Goal: Communication & Community: Ask a question

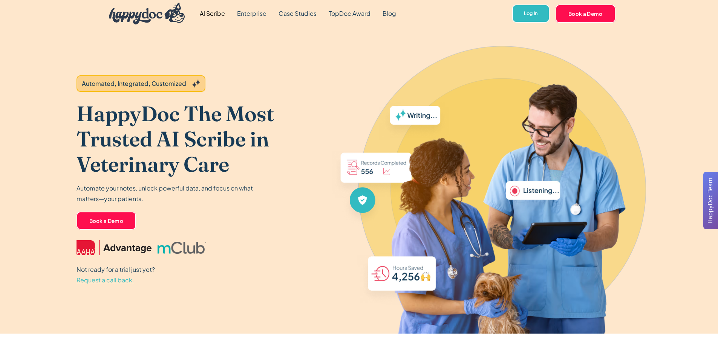
click at [107, 277] on span "Request a call back." at bounding box center [106, 280] width 58 height 8
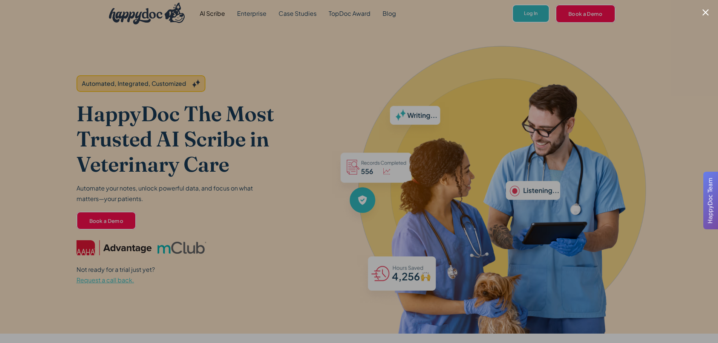
click at [709, 15] on div at bounding box center [359, 171] width 718 height 343
click at [706, 11] on div "AI Scribe Enterprise Case Studies TopDoc Award Blog Log In Book a Demo" at bounding box center [359, 13] width 718 height 27
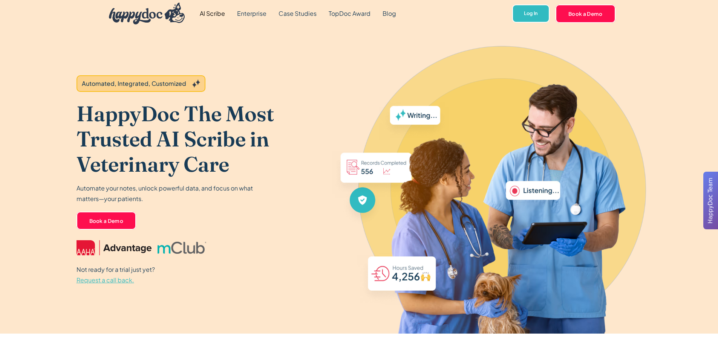
click at [107, 282] on span "Request a call back." at bounding box center [106, 280] width 58 height 8
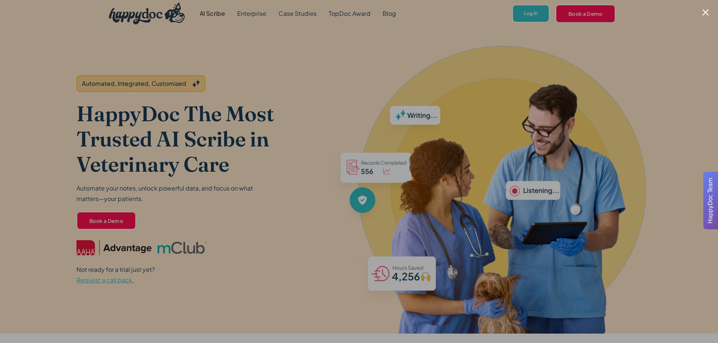
click at [413, 127] on div at bounding box center [359, 171] width 718 height 343
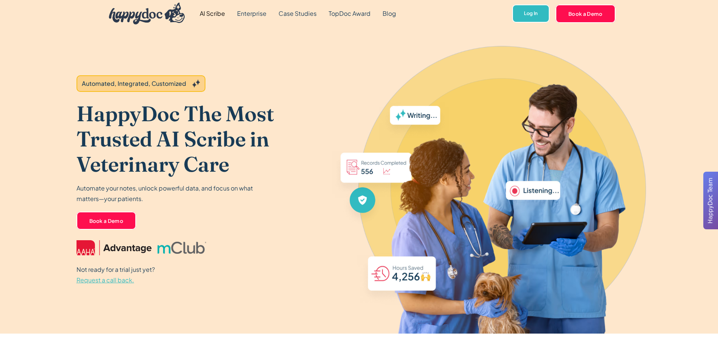
click at [109, 282] on span "Request a call back." at bounding box center [106, 280] width 58 height 8
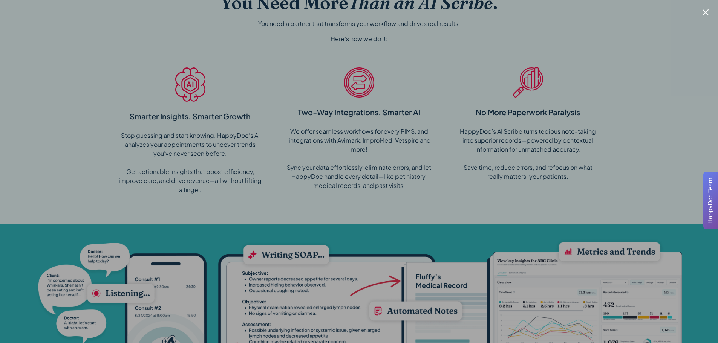
scroll to position [716, 0]
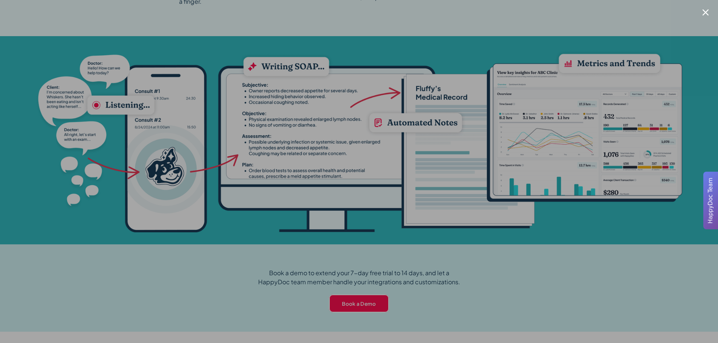
click at [707, 15] on icon "Close modal" at bounding box center [706, 12] width 6 height 6
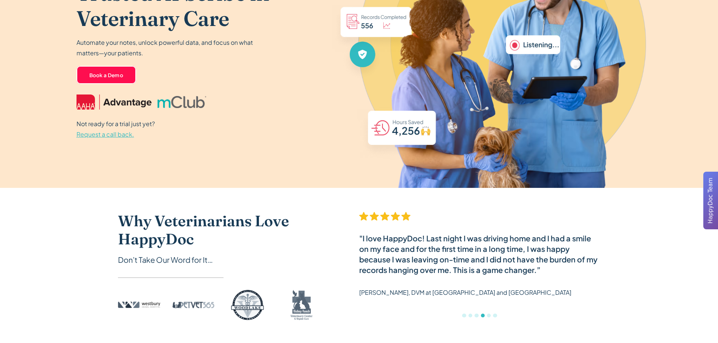
scroll to position [0, 0]
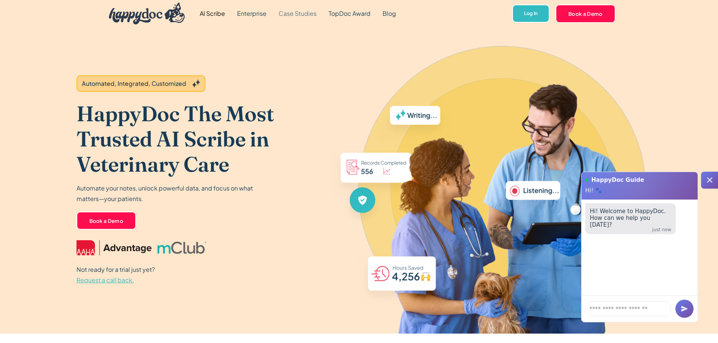
click at [305, 13] on link "Case Studies" at bounding box center [297, 13] width 50 height 27
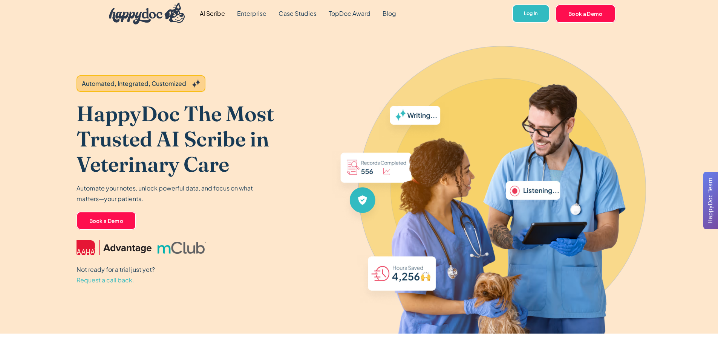
click at [109, 280] on span "Request a call back." at bounding box center [106, 280] width 58 height 8
click at [121, 279] on span "Request a call back." at bounding box center [106, 280] width 58 height 8
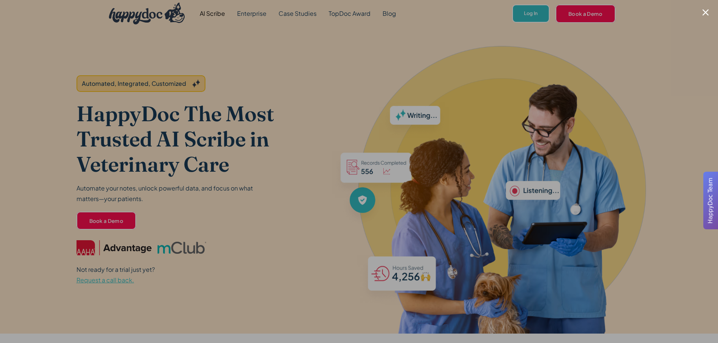
click at [707, 5] on div at bounding box center [359, 171] width 718 height 343
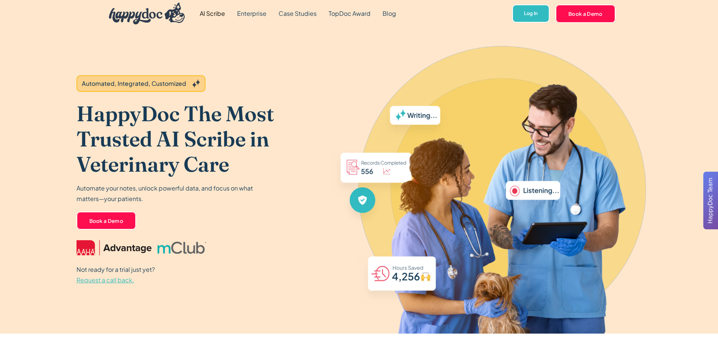
click at [123, 281] on span "Request a call back." at bounding box center [106, 280] width 58 height 8
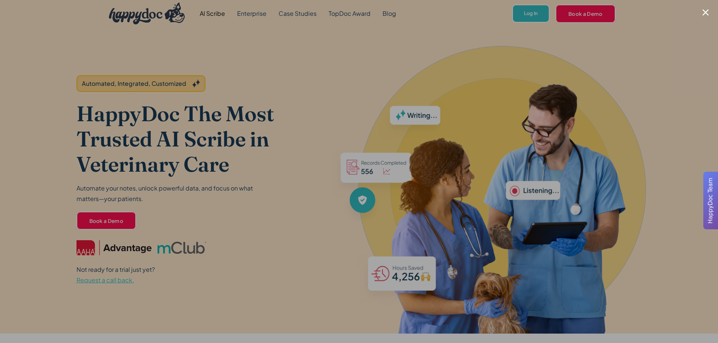
click at [237, 29] on div at bounding box center [359, 171] width 718 height 343
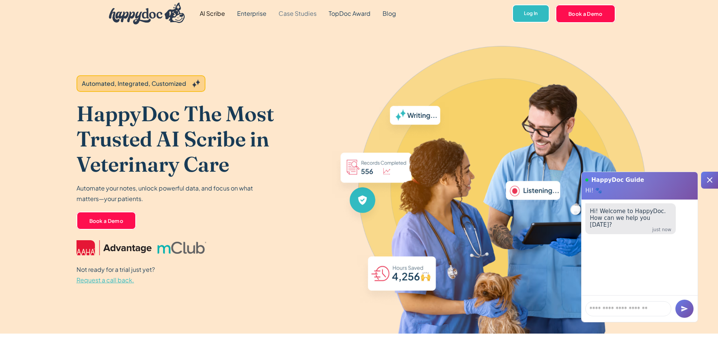
click at [295, 13] on link "Case Studies" at bounding box center [297, 13] width 50 height 27
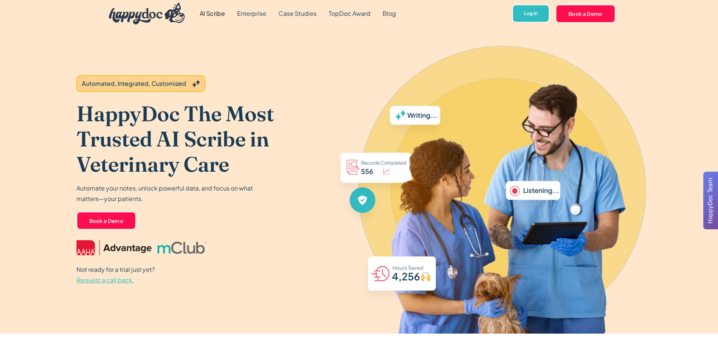
click at [121, 282] on span "Request a call back." at bounding box center [106, 280] width 58 height 8
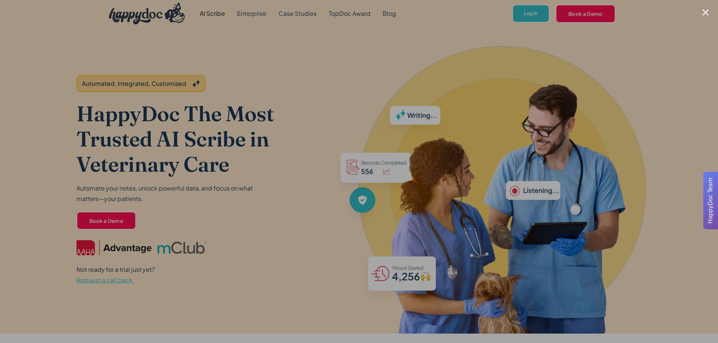
click at [627, 54] on div at bounding box center [359, 171] width 718 height 343
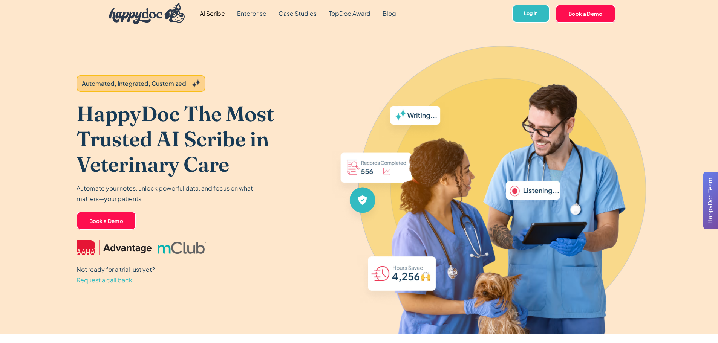
click at [144, 17] on img "home" at bounding box center [147, 14] width 76 height 22
click at [125, 283] on span "Request a call back." at bounding box center [106, 280] width 58 height 8
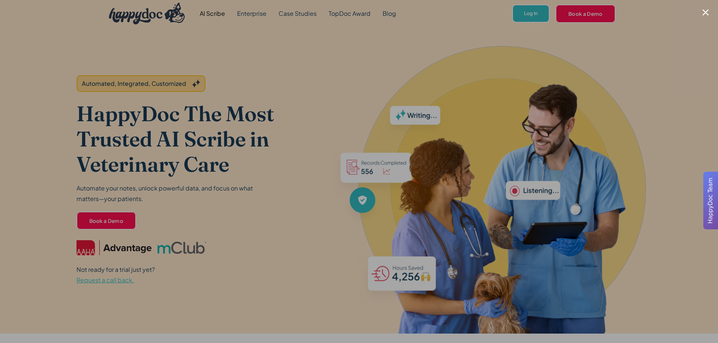
click at [473, 132] on div at bounding box center [359, 171] width 718 height 343
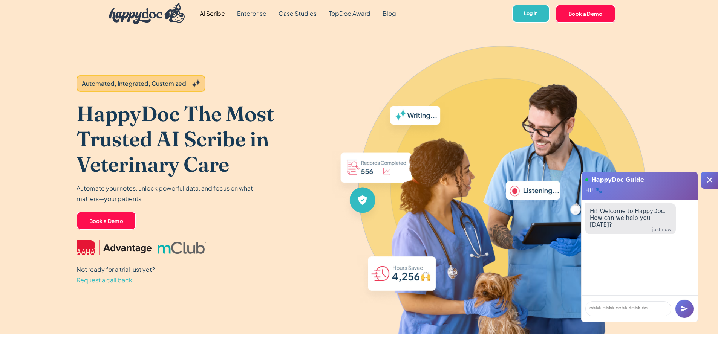
click at [110, 280] on span "Request a call back." at bounding box center [106, 280] width 58 height 8
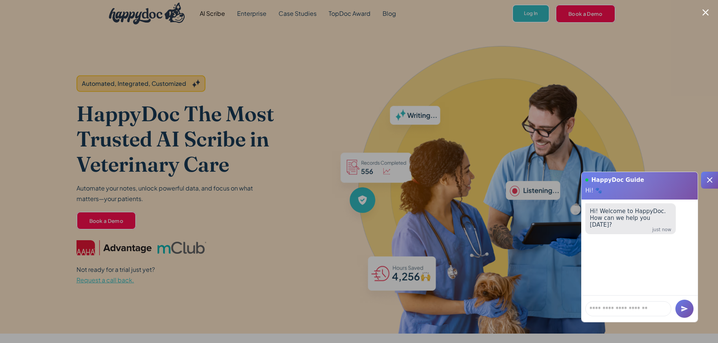
click at [510, 160] on div at bounding box center [359, 171] width 718 height 343
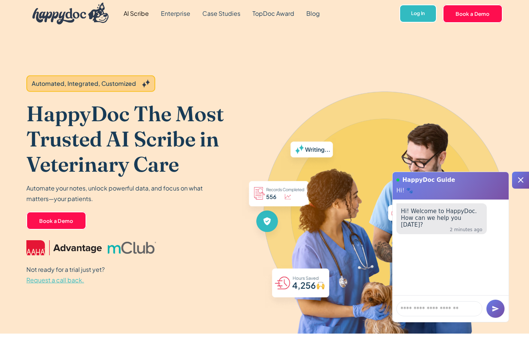
click at [73, 283] on span "Request a call back." at bounding box center [55, 280] width 58 height 8
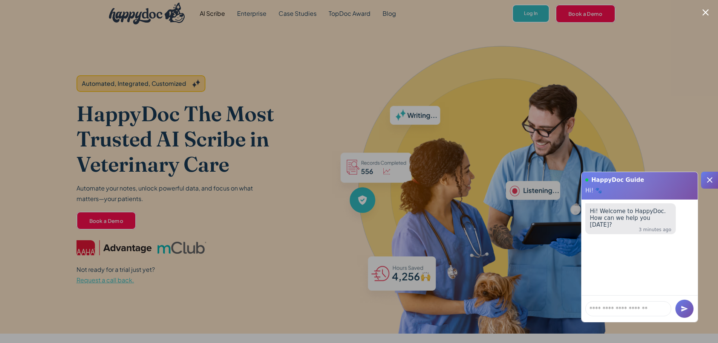
click at [703, 176] on div at bounding box center [709, 180] width 17 height 17
click at [705, 182] on icon at bounding box center [709, 180] width 9 height 9
click at [708, 183] on icon at bounding box center [709, 180] width 9 height 9
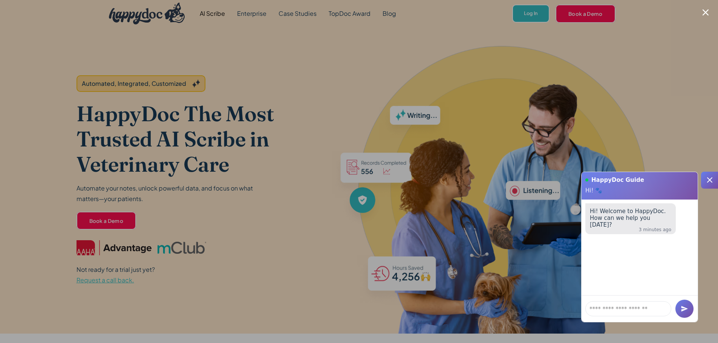
click at [708, 183] on icon at bounding box center [709, 180] width 9 height 9
drag, startPoint x: 708, startPoint y: 183, endPoint x: 669, endPoint y: 169, distance: 42.0
click at [707, 183] on icon at bounding box center [709, 180] width 9 height 9
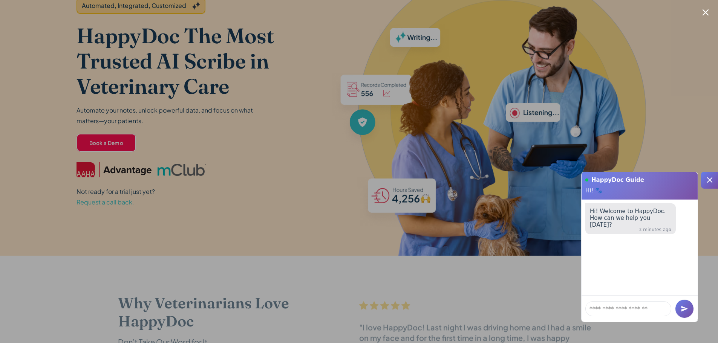
scroll to position [302, 0]
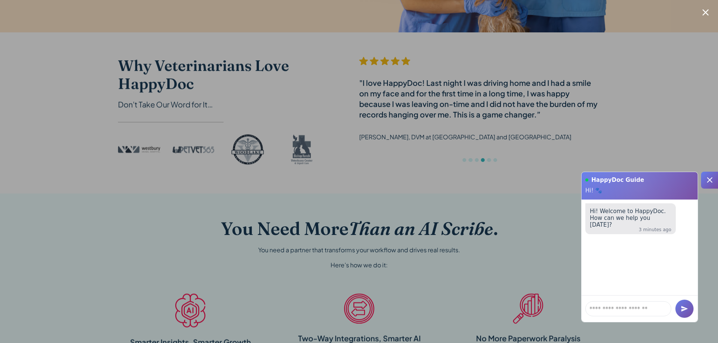
click at [714, 181] on div at bounding box center [709, 180] width 17 height 17
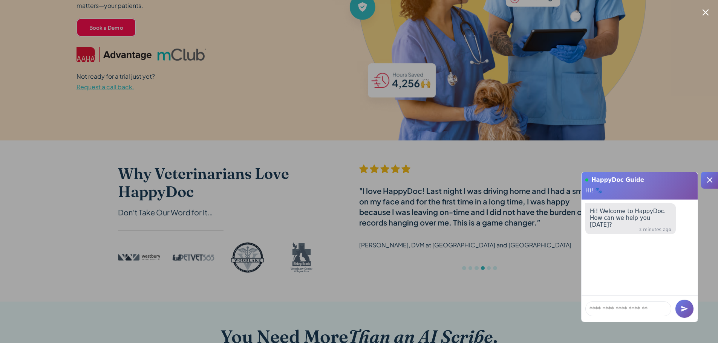
scroll to position [38, 0]
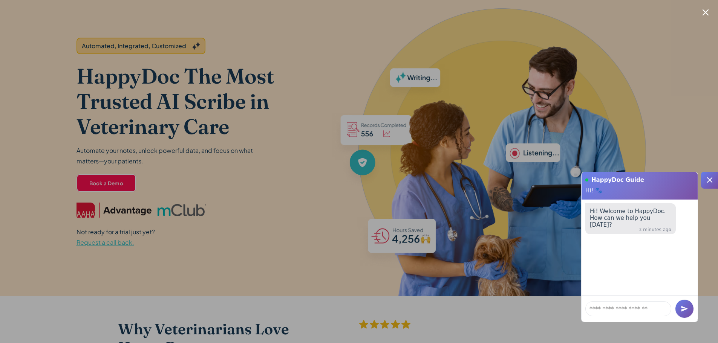
click at [706, 11] on icon "Close modal" at bounding box center [706, 12] width 6 height 6
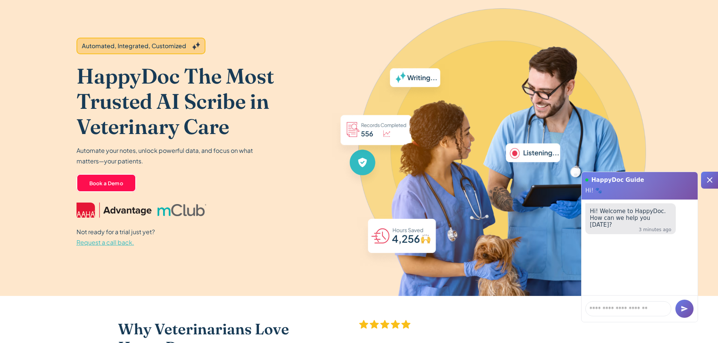
click at [711, 175] on div at bounding box center [709, 180] width 17 height 17
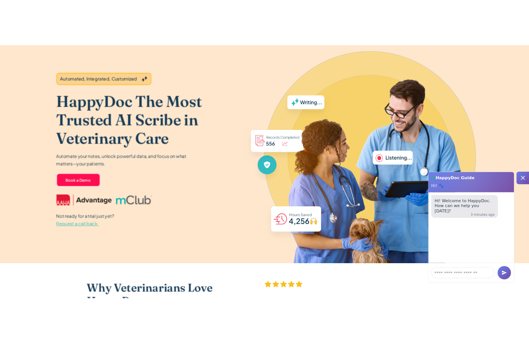
scroll to position [0, 0]
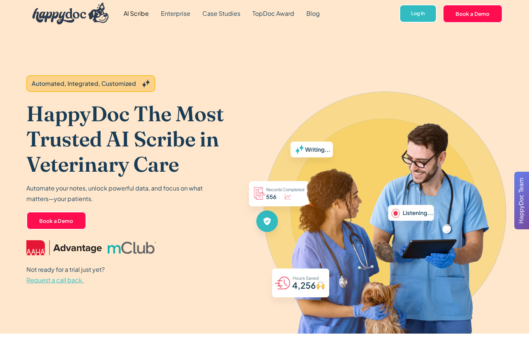
click at [63, 284] on p "Not ready for a trial just yet? Request a call back." at bounding box center [65, 275] width 78 height 21
click at [64, 281] on span "Request a call back." at bounding box center [55, 280] width 58 height 8
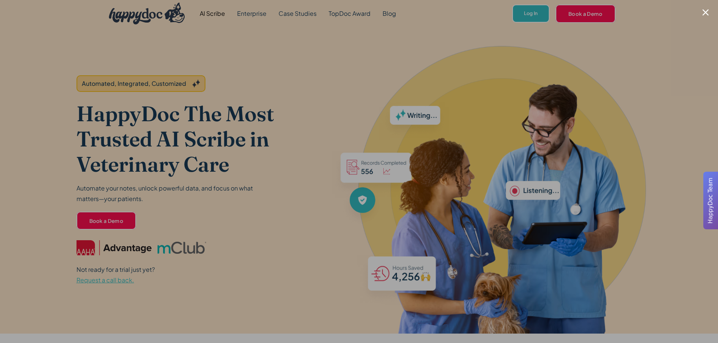
click at [705, 15] on icon "Close modal" at bounding box center [706, 12] width 6 height 6
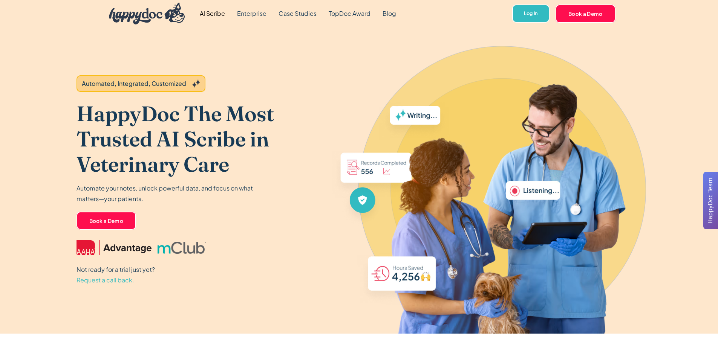
click at [102, 276] on span "Request a call back." at bounding box center [106, 280] width 58 height 8
